Goal: Transaction & Acquisition: Purchase product/service

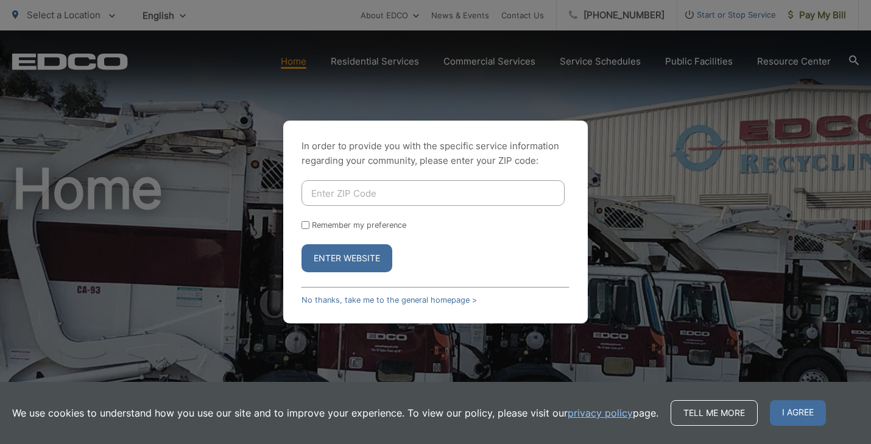
click at [345, 194] on input "Enter ZIP Code" at bounding box center [433, 193] width 263 height 26
type input "92020"
drag, startPoint x: 305, startPoint y: 227, endPoint x: 305, endPoint y: 241, distance: 14.6
click at [305, 228] on input "Remember my preference" at bounding box center [306, 225] width 8 height 8
checkbox input "true"
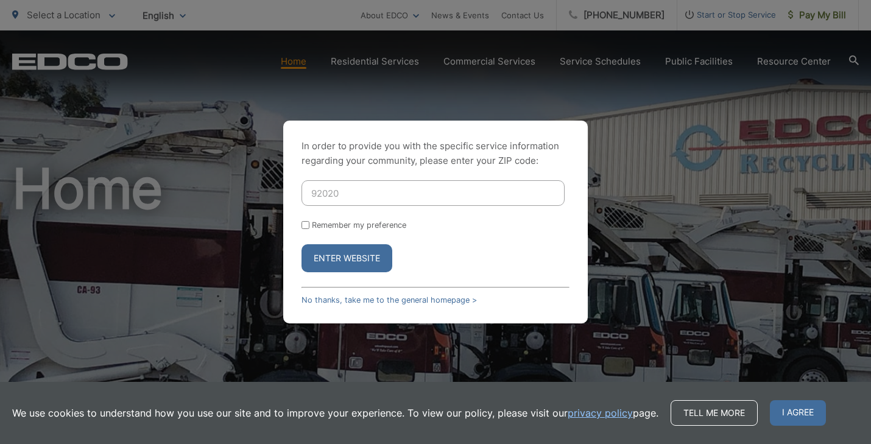
checkbox input "true"
click at [346, 263] on button "Enter Website" at bounding box center [347, 258] width 91 height 28
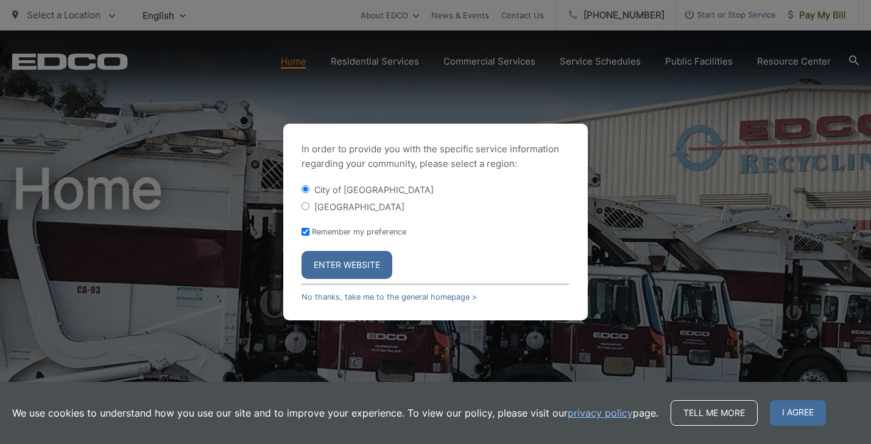
click at [341, 260] on button "Enter Website" at bounding box center [347, 265] width 91 height 28
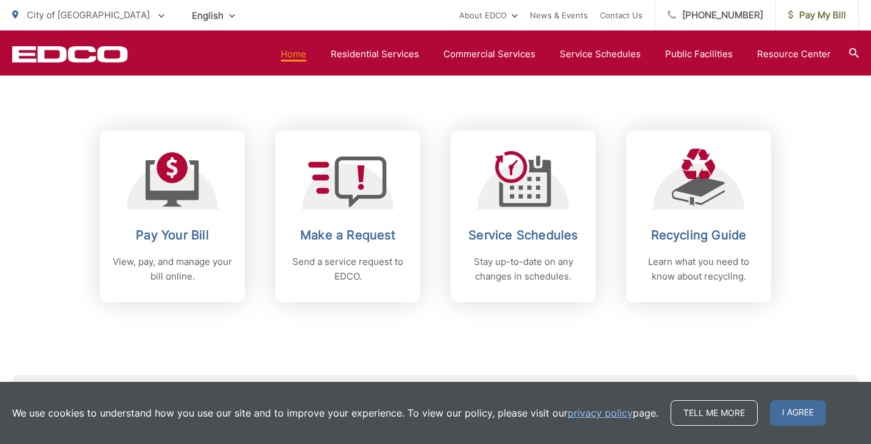
scroll to position [470, 0]
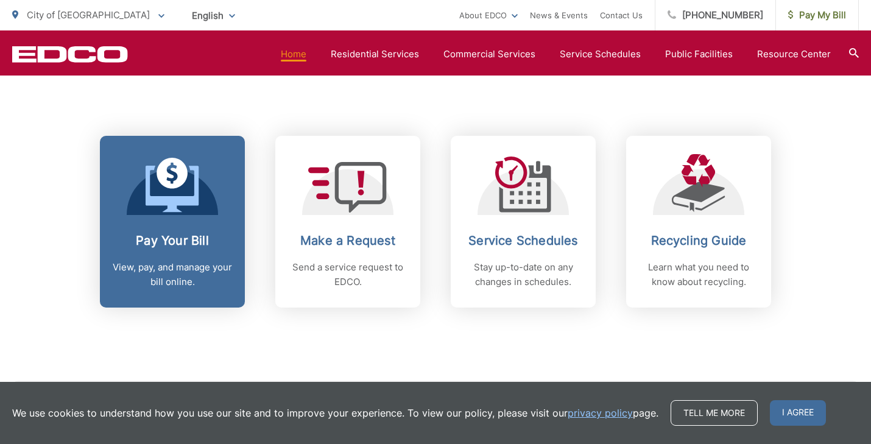
click at [143, 238] on h2 "Pay Your Bill" at bounding box center [172, 240] width 121 height 15
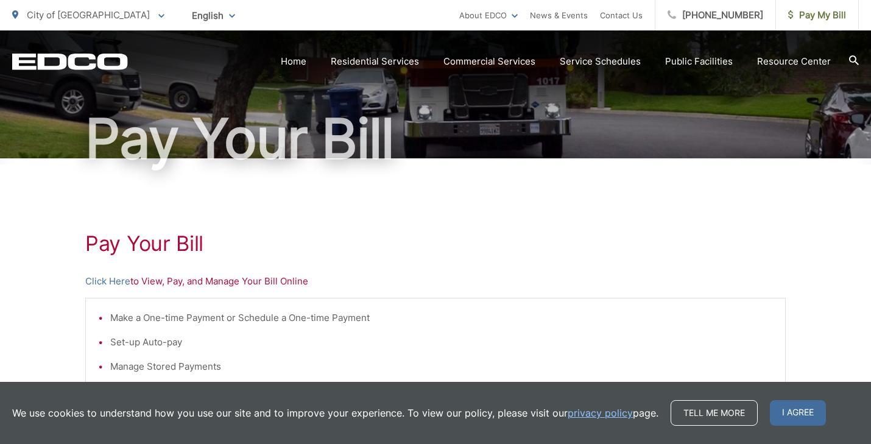
scroll to position [89, 0]
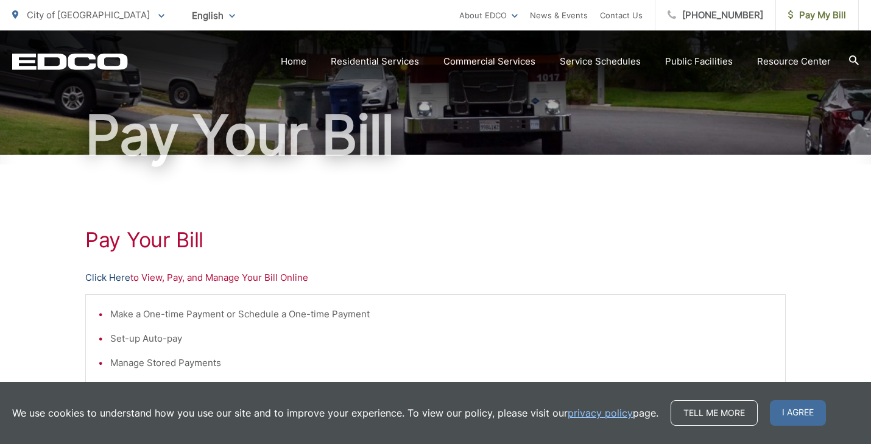
click at [102, 277] on link "Click Here" at bounding box center [107, 278] width 45 height 15
